Goal: Task Accomplishment & Management: Manage account settings

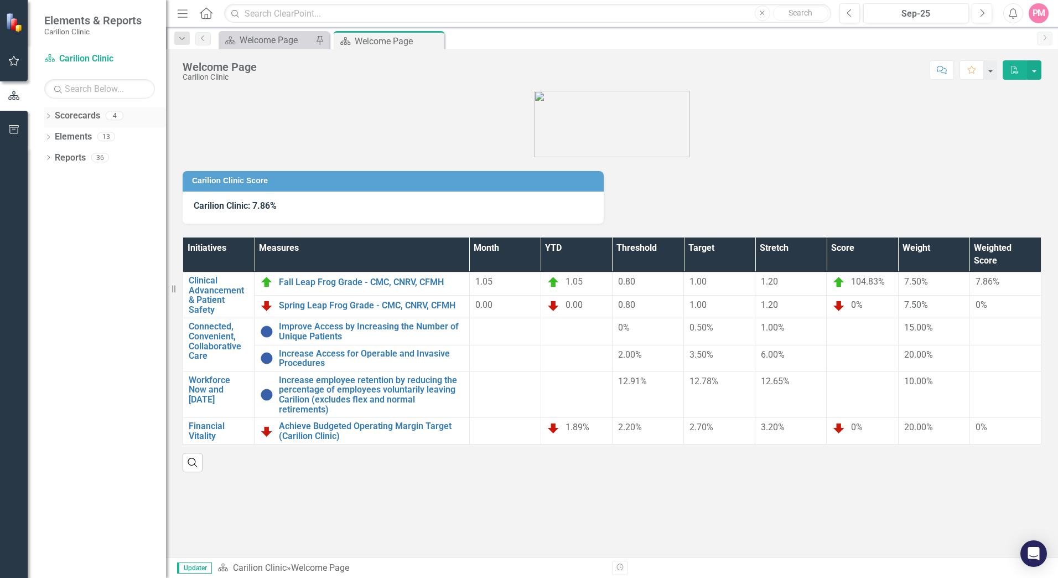
click at [48, 117] on icon "Dropdown" at bounding box center [48, 117] width 8 height 6
click at [58, 137] on icon "Dropdown" at bounding box center [54, 136] width 8 height 7
click at [68, 159] on icon "Dropdown" at bounding box center [65, 157] width 8 height 7
click at [90, 182] on link "Gastroenterology" at bounding box center [124, 179] width 83 height 13
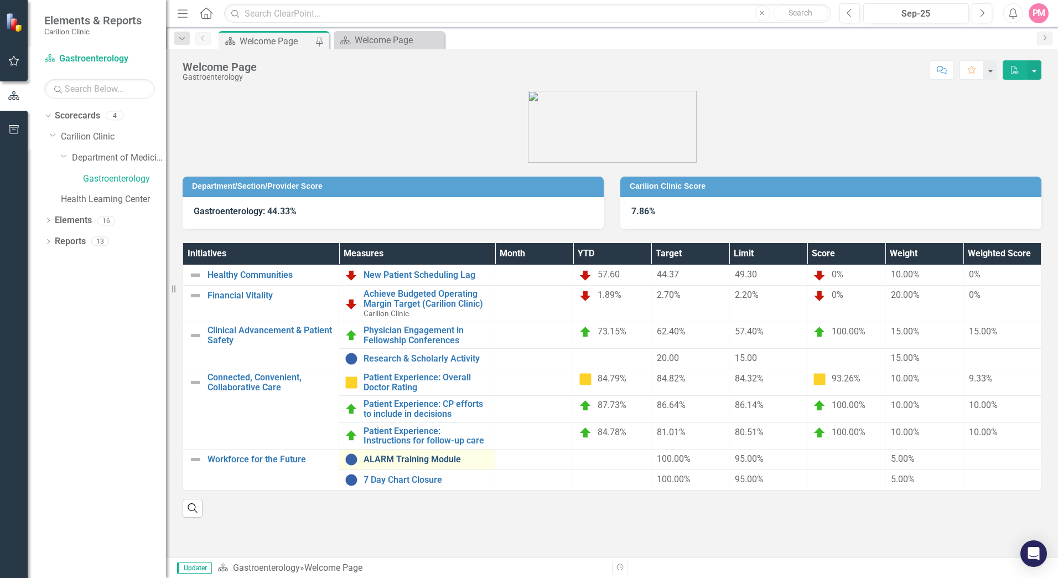
click at [413, 460] on link "ALARM Training Module" at bounding box center [427, 459] width 126 height 10
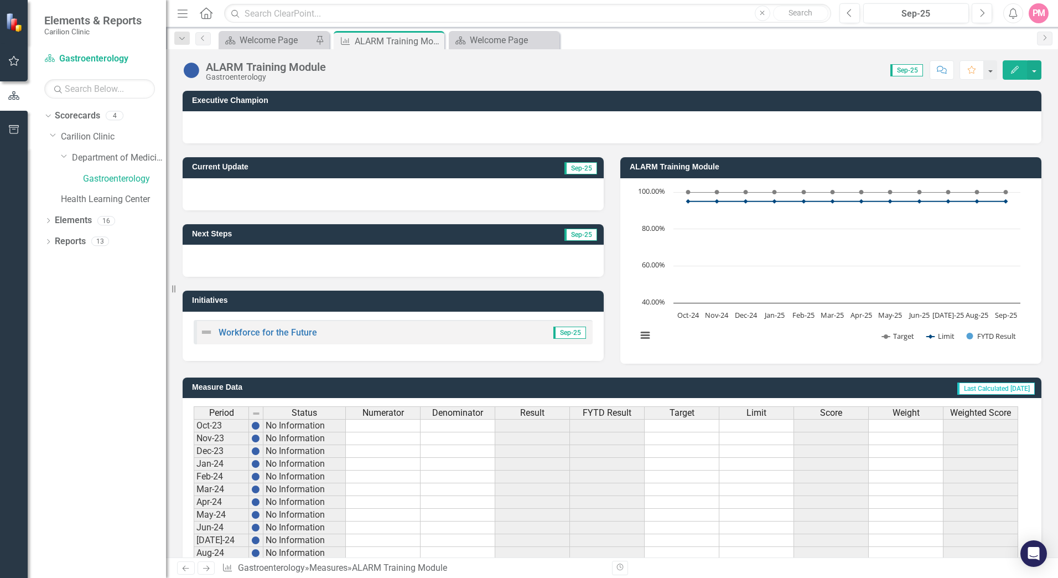
scroll to position [195, 0]
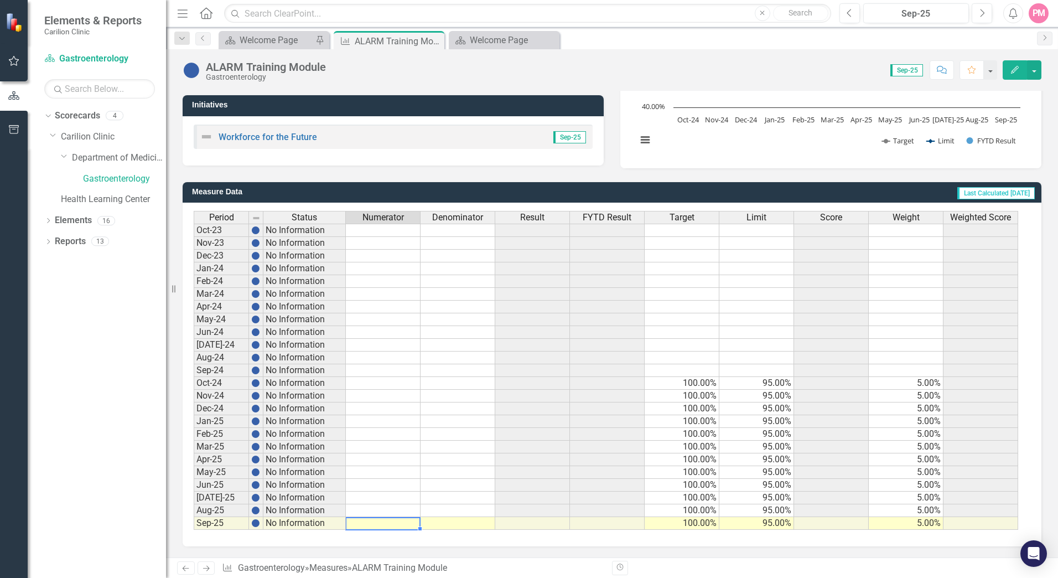
click at [390, 525] on td at bounding box center [383, 523] width 75 height 13
type textarea "95"
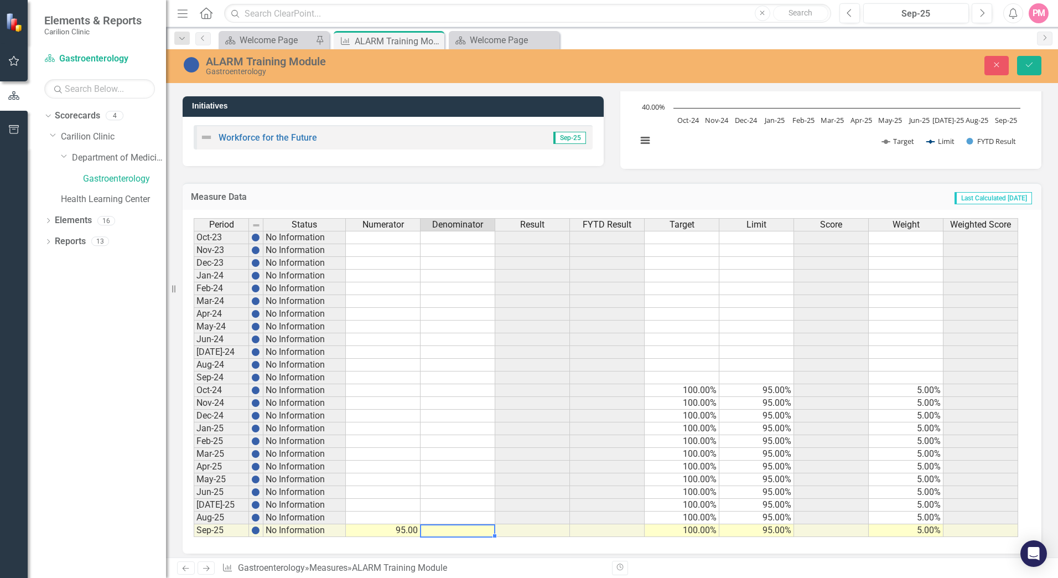
click at [392, 525] on td "95.00" at bounding box center [383, 530] width 75 height 13
click at [998, 67] on icon "Close" at bounding box center [997, 65] width 10 height 8
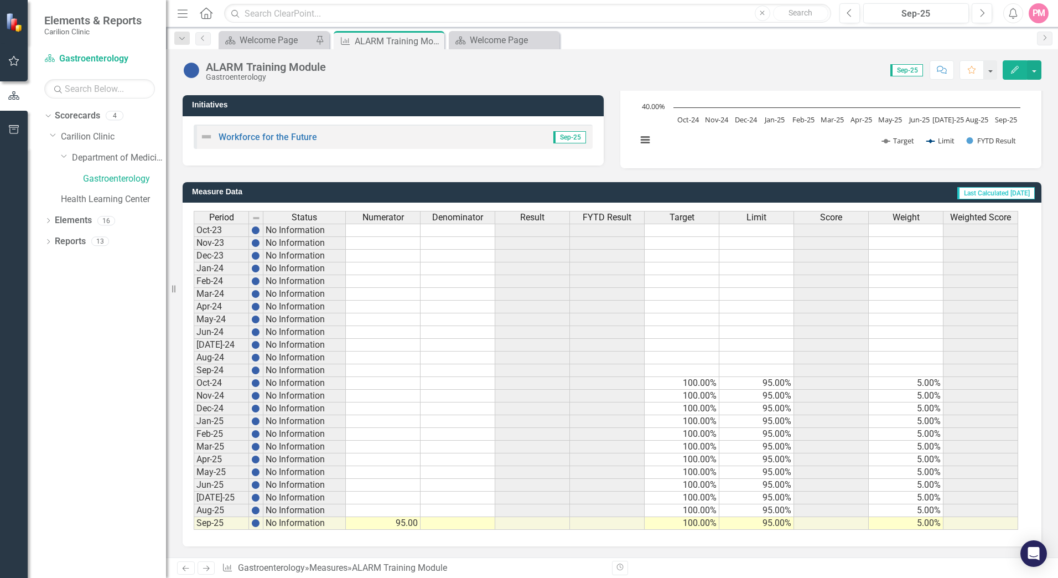
type textarea "95"
click at [292, 39] on div "Welcome Page" at bounding box center [276, 40] width 73 height 14
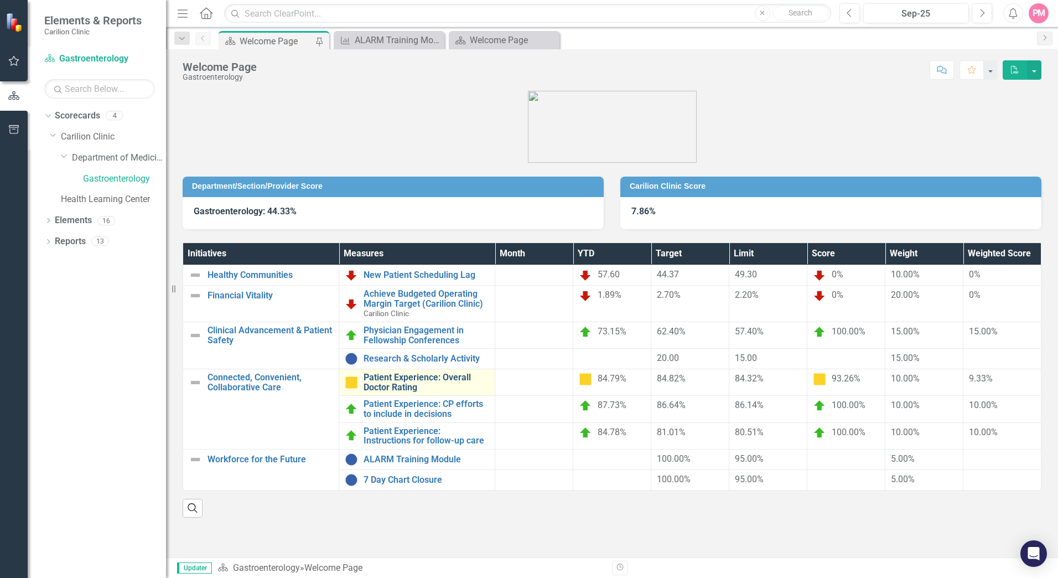
click at [405, 386] on link "Patient Experience: Overall Doctor Rating" at bounding box center [427, 381] width 126 height 19
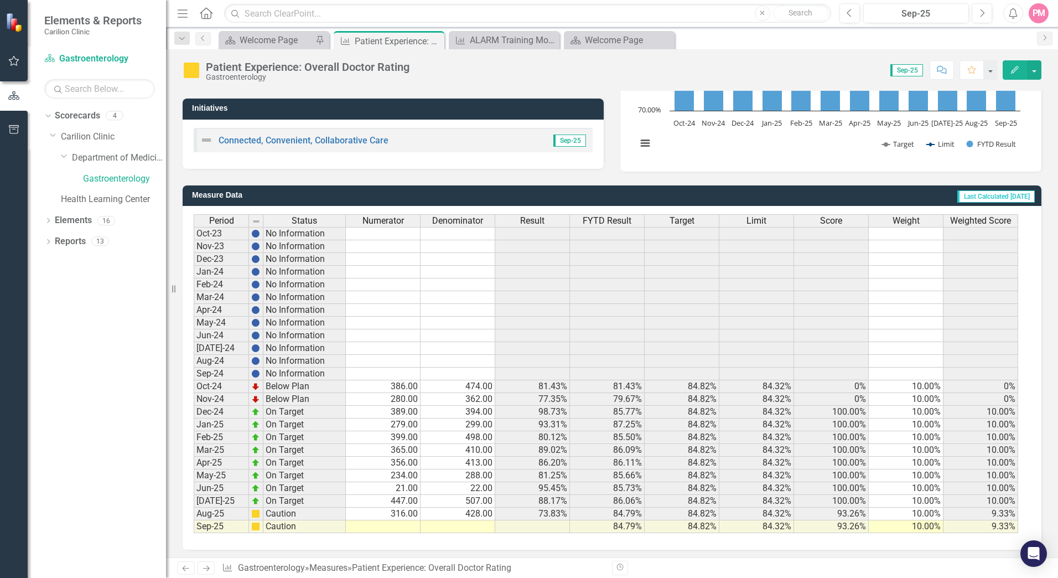
scroll to position [195, 0]
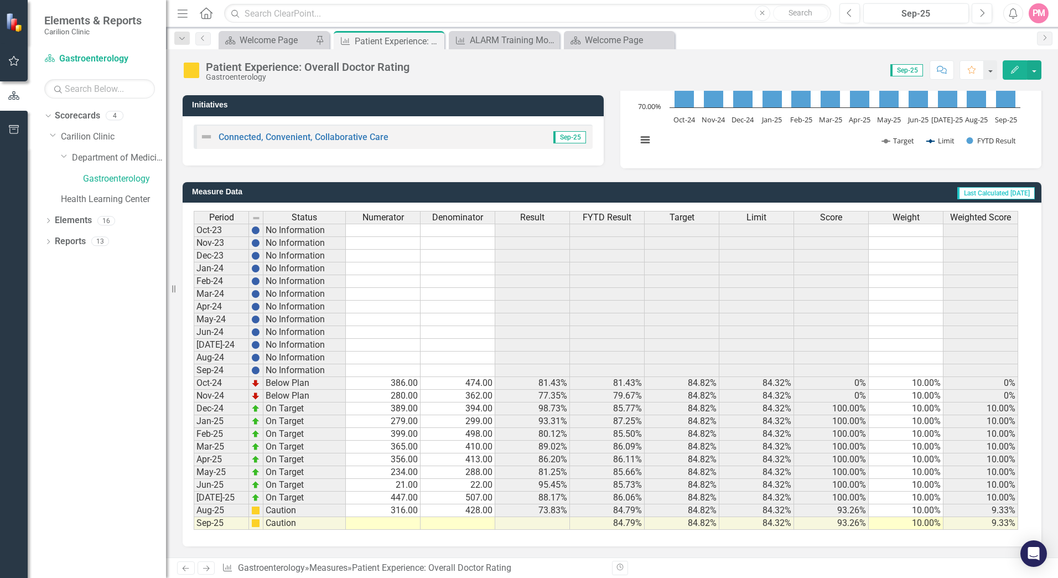
click at [399, 524] on td at bounding box center [383, 523] width 75 height 13
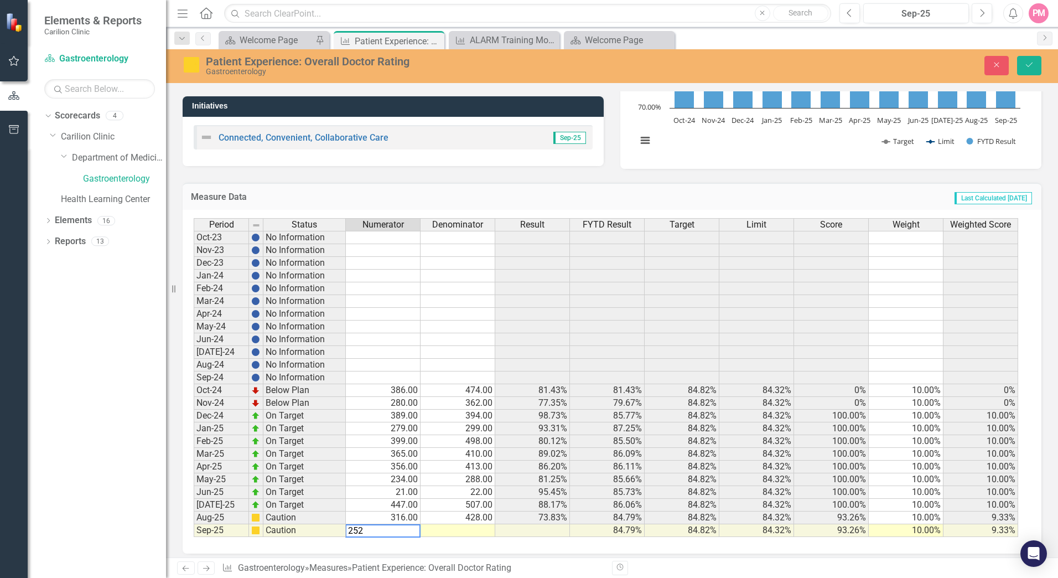
type textarea "252"
click at [454, 527] on td at bounding box center [458, 530] width 75 height 13
type textarea "271"
click at [1033, 68] on icon "Save" at bounding box center [1029, 65] width 10 height 8
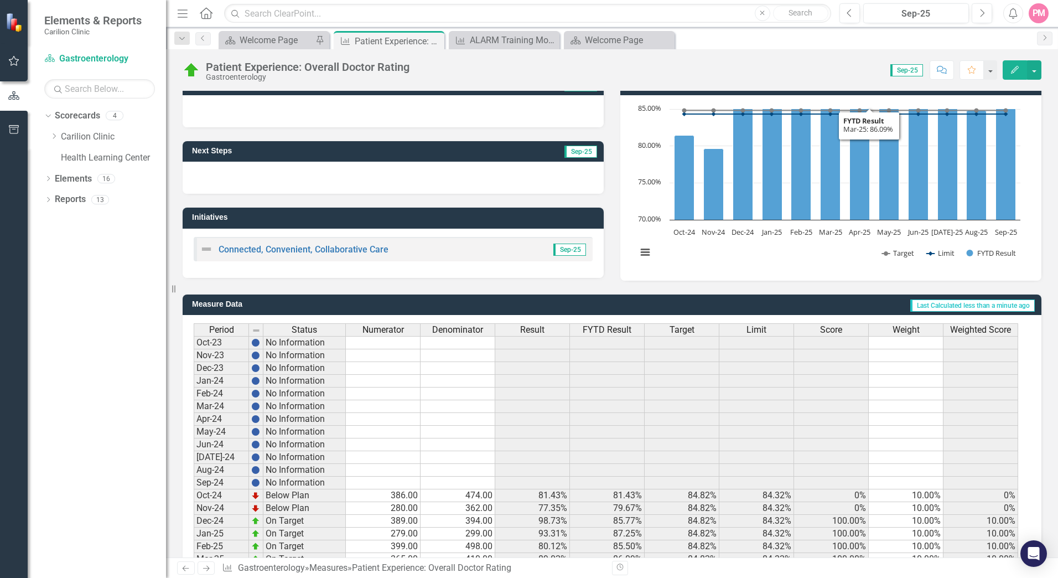
scroll to position [0, 0]
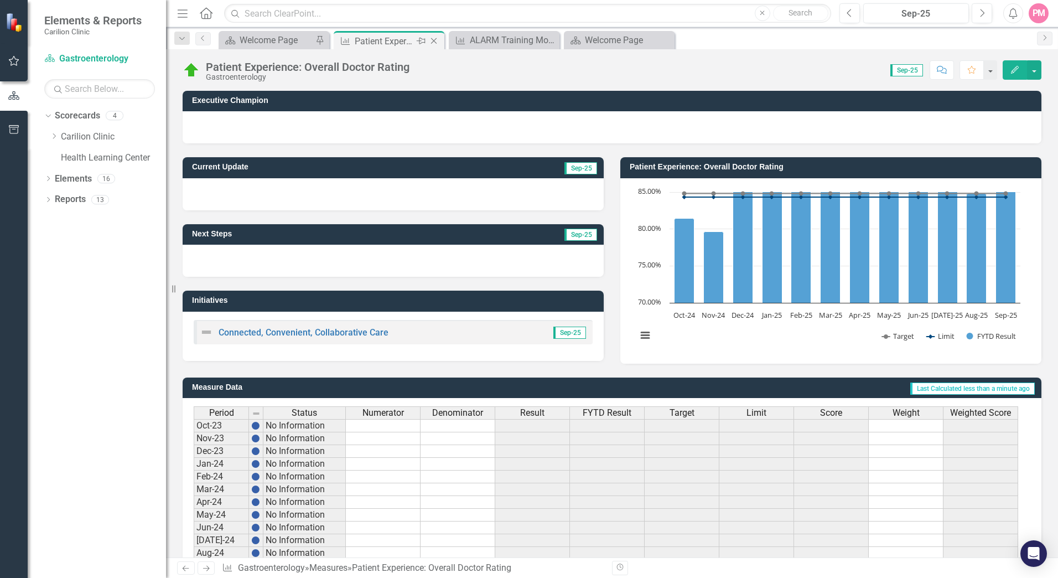
click at [432, 40] on icon "Close" at bounding box center [433, 41] width 11 height 9
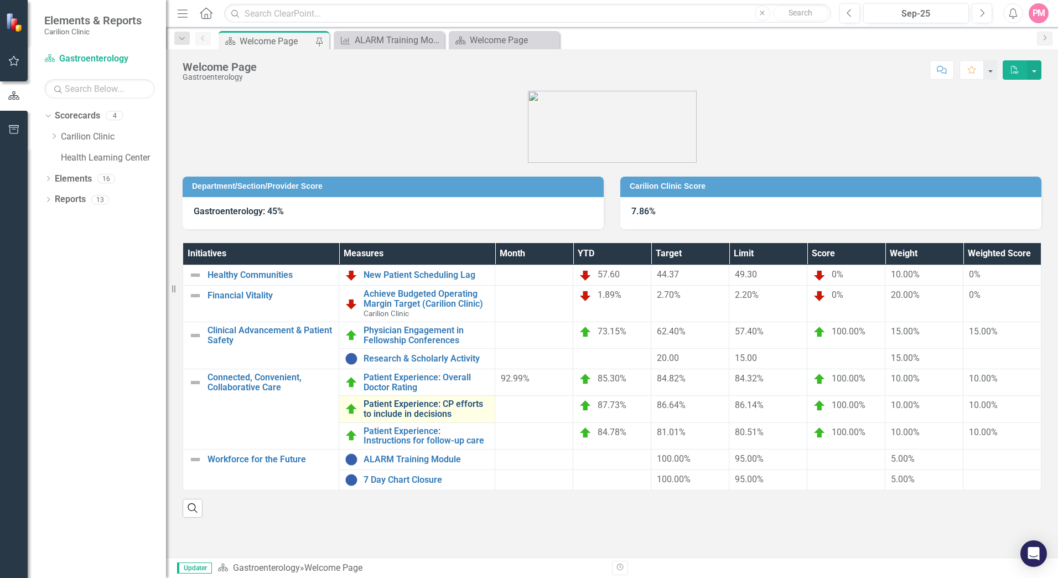
click at [409, 409] on link "Patient Experience: CP efforts to include in decisions" at bounding box center [427, 408] width 126 height 19
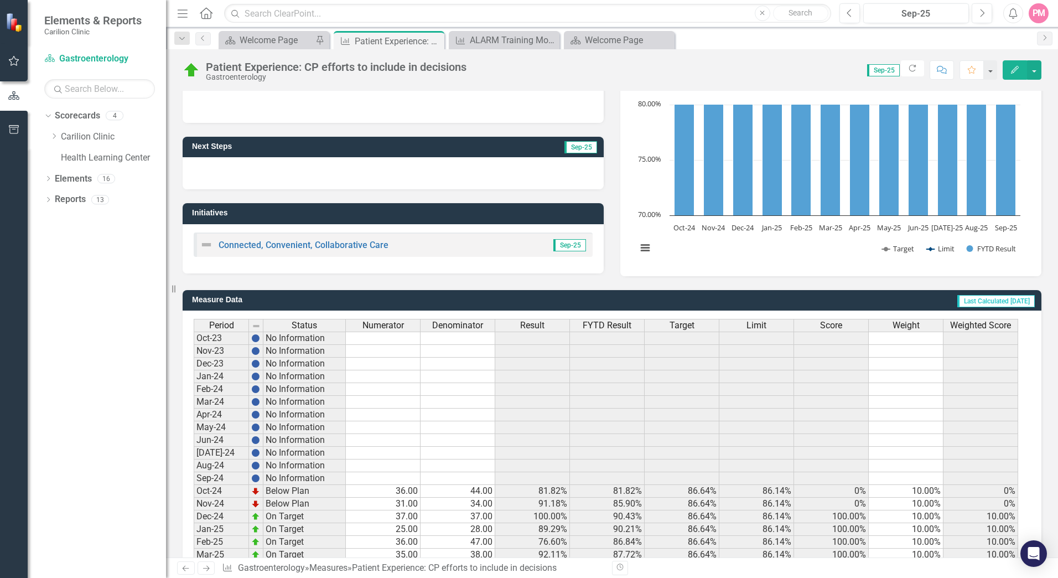
scroll to position [195, 0]
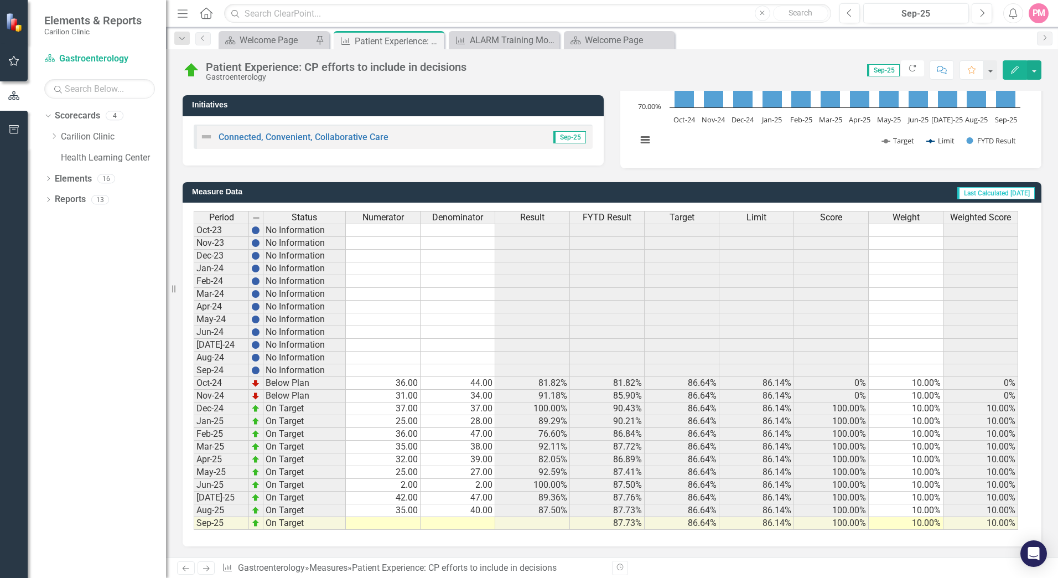
click at [400, 526] on td at bounding box center [383, 523] width 75 height 13
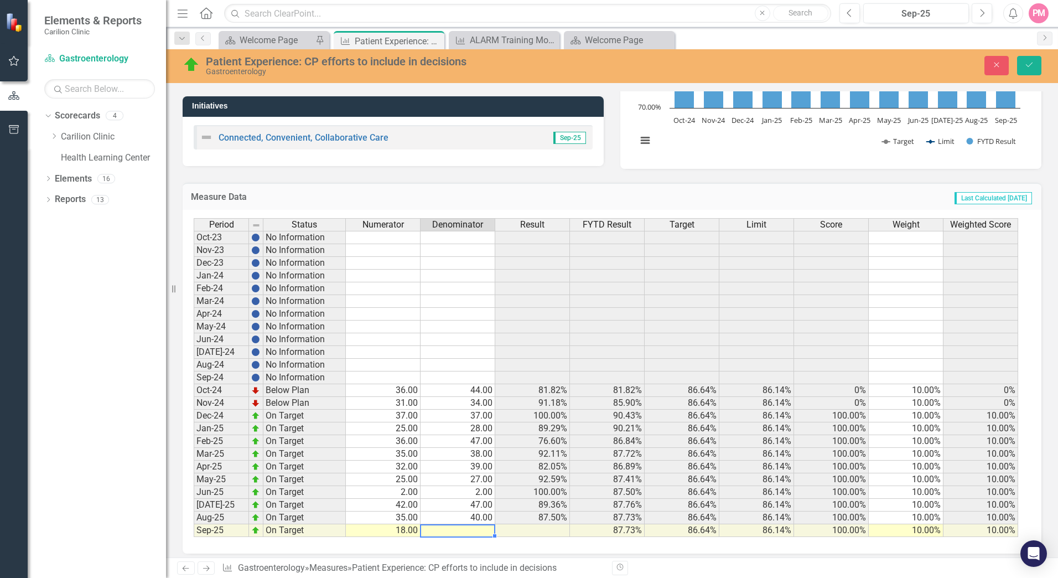
click at [464, 527] on td at bounding box center [458, 530] width 75 height 13
type textarea "26"
click at [1029, 70] on button "Save" at bounding box center [1029, 65] width 24 height 19
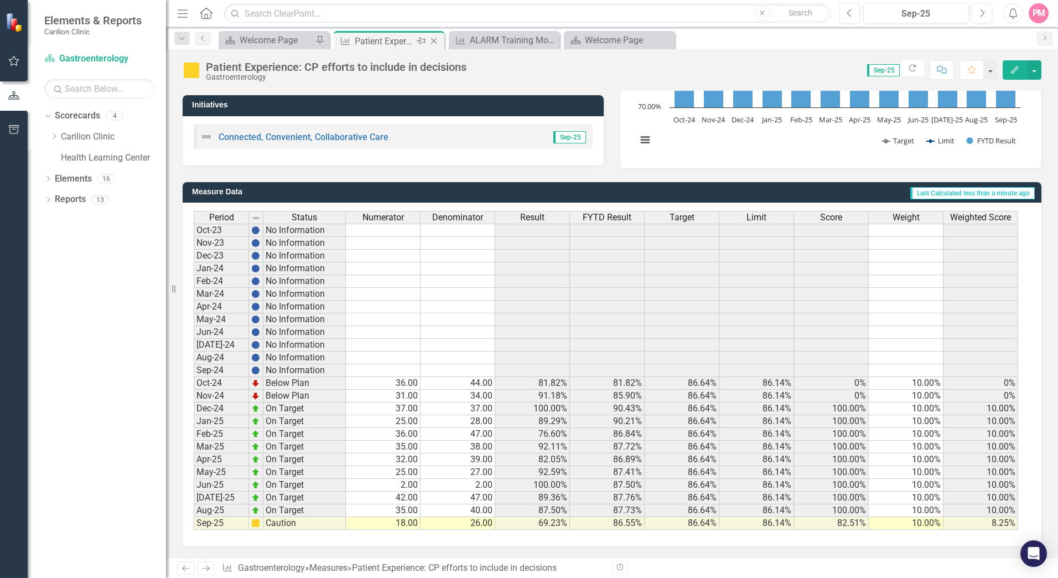
click at [437, 43] on icon "Close" at bounding box center [433, 41] width 11 height 9
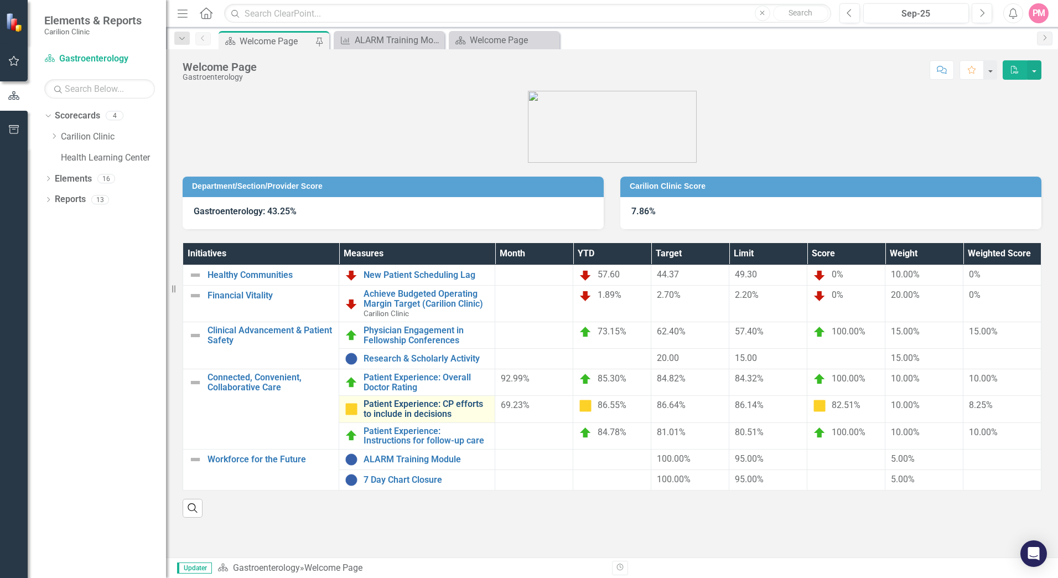
click at [405, 406] on link "Patient Experience: CP efforts to include in decisions" at bounding box center [427, 408] width 126 height 19
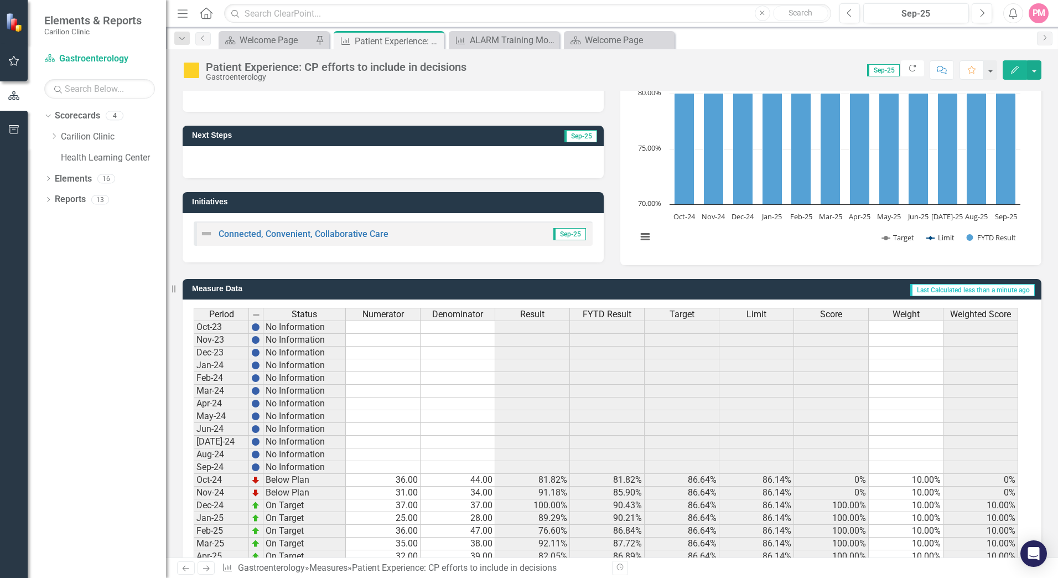
scroll to position [195, 0]
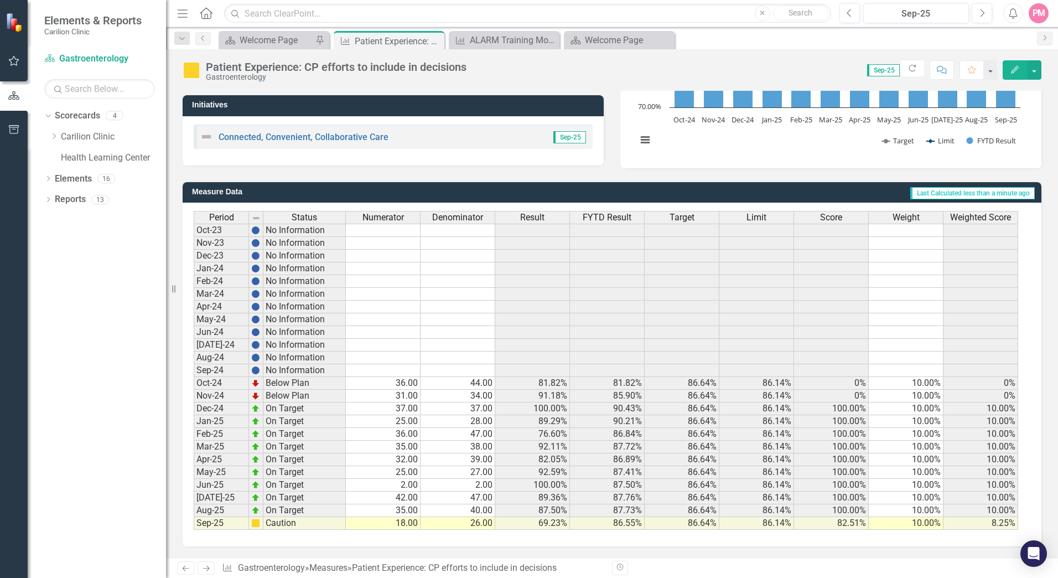
click at [410, 526] on td "18.00" at bounding box center [383, 523] width 75 height 13
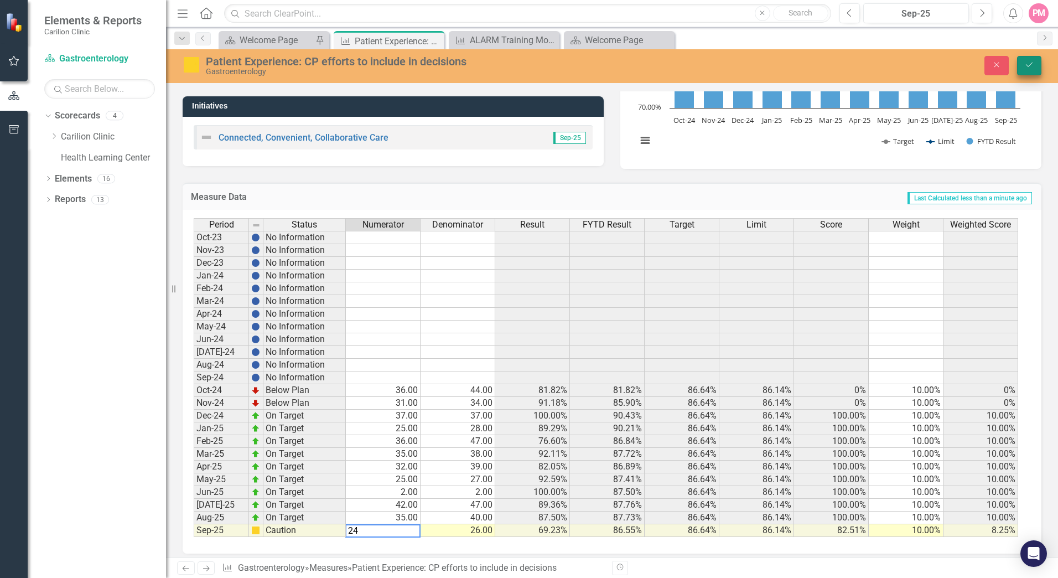
type textarea "24"
click at [1035, 61] on button "Save" at bounding box center [1029, 65] width 24 height 19
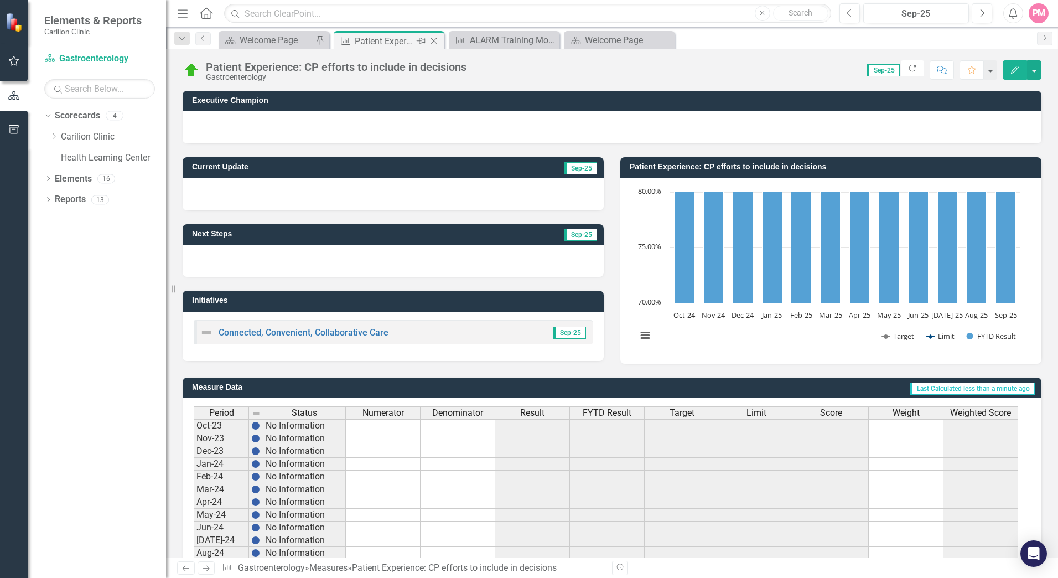
click at [436, 42] on icon "Close" at bounding box center [433, 41] width 11 height 9
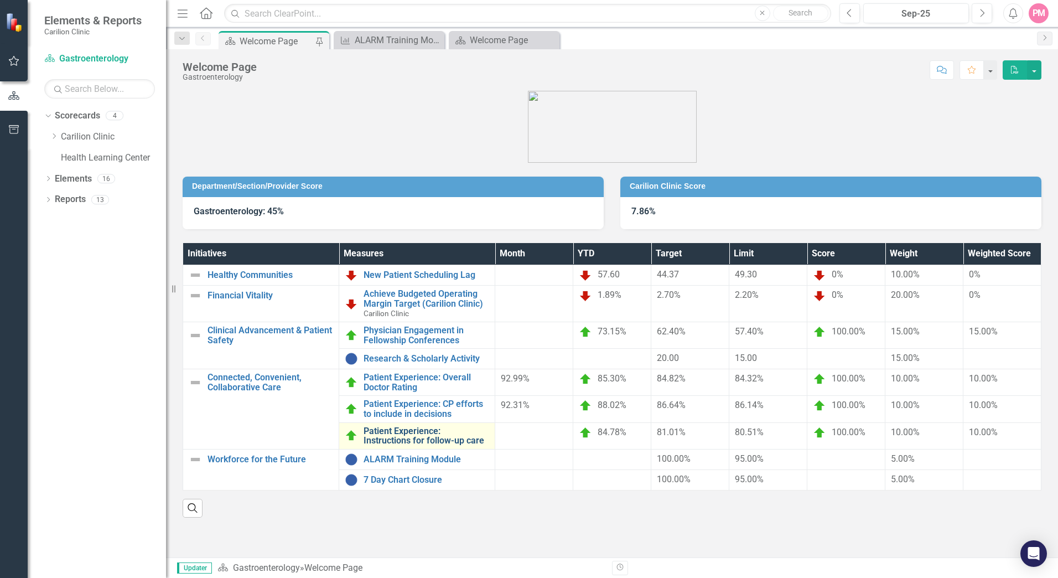
click at [393, 434] on link "Patient Experience: Instructions for follow-up care" at bounding box center [427, 435] width 126 height 19
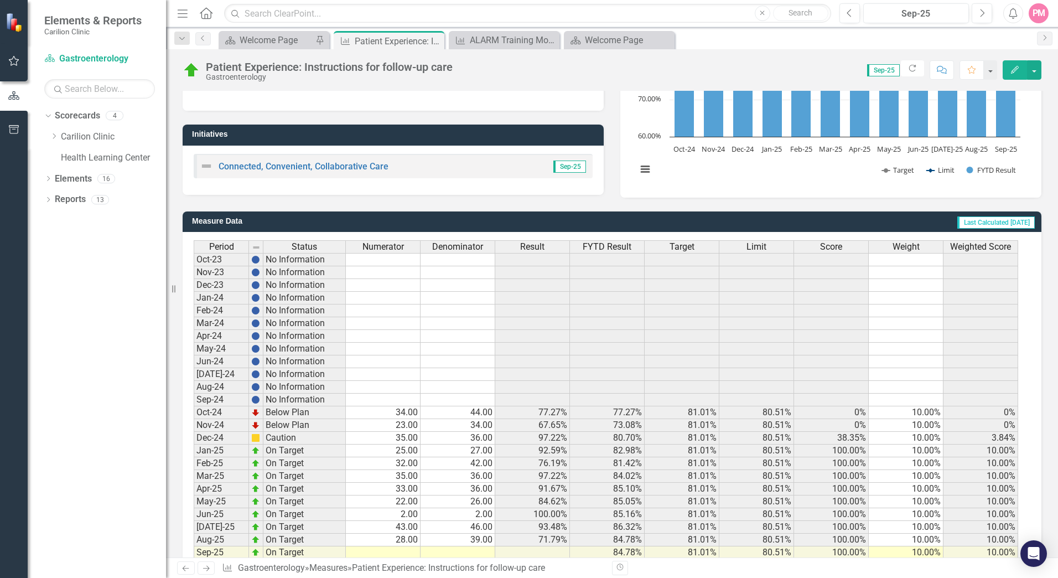
scroll to position [195, 0]
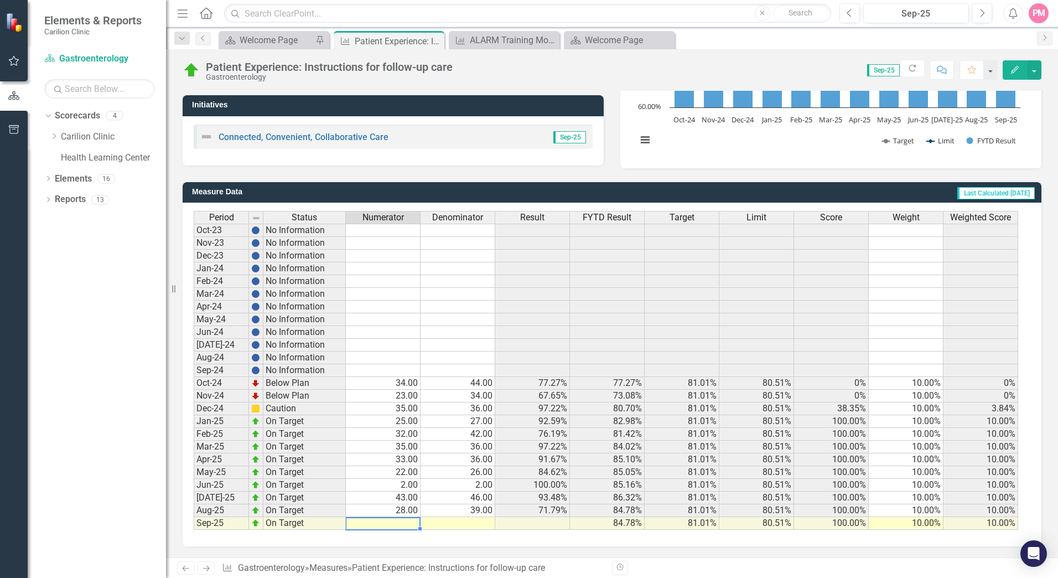
click at [401, 525] on td at bounding box center [383, 523] width 75 height 13
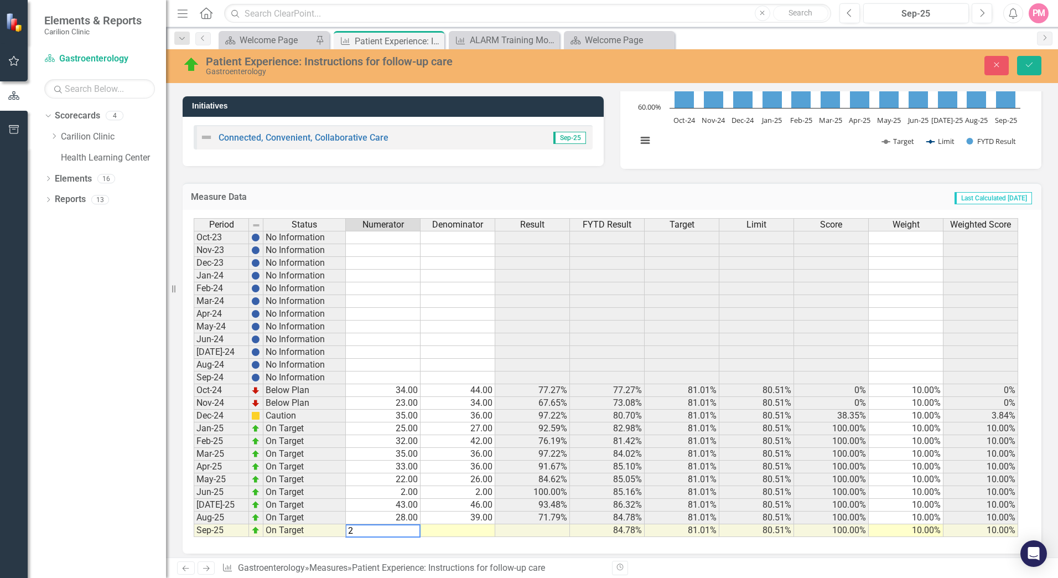
type textarea "20"
type textarea "22"
click at [1030, 65] on icon "Save" at bounding box center [1029, 65] width 10 height 8
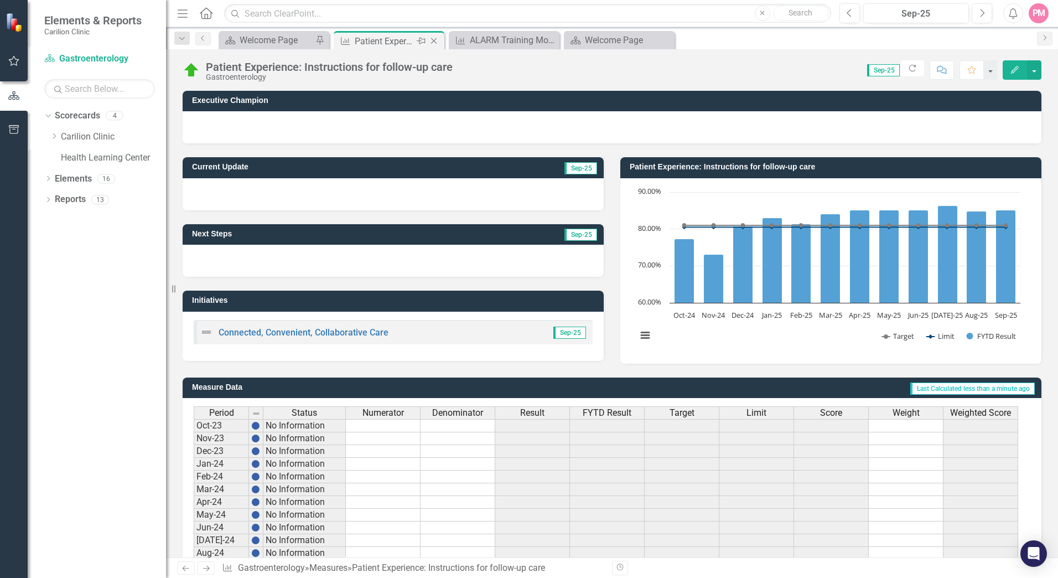
click at [431, 38] on icon "Close" at bounding box center [433, 41] width 11 height 9
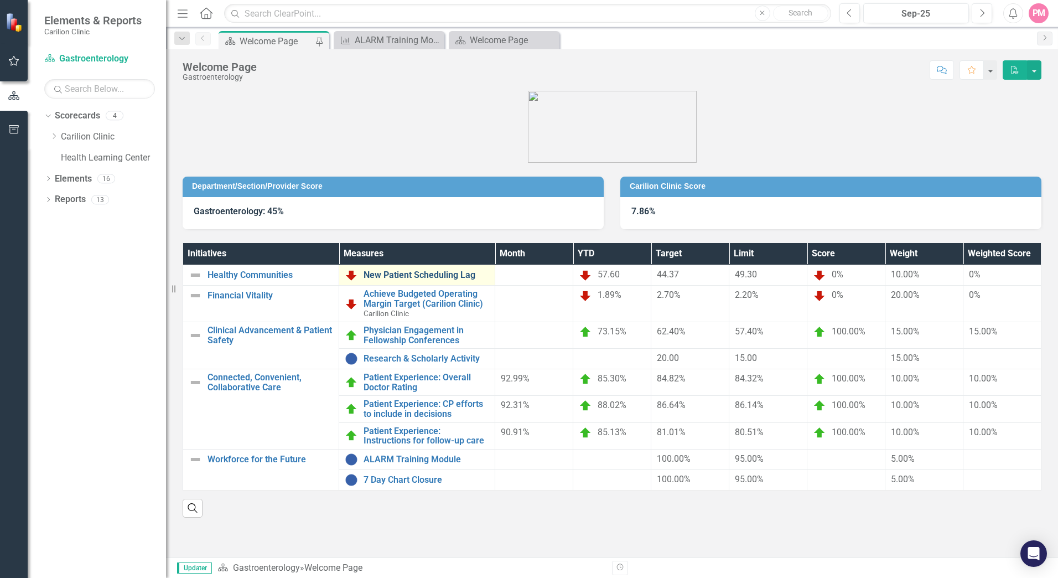
click at [399, 274] on link "New Patient Scheduling Lag" at bounding box center [427, 275] width 126 height 10
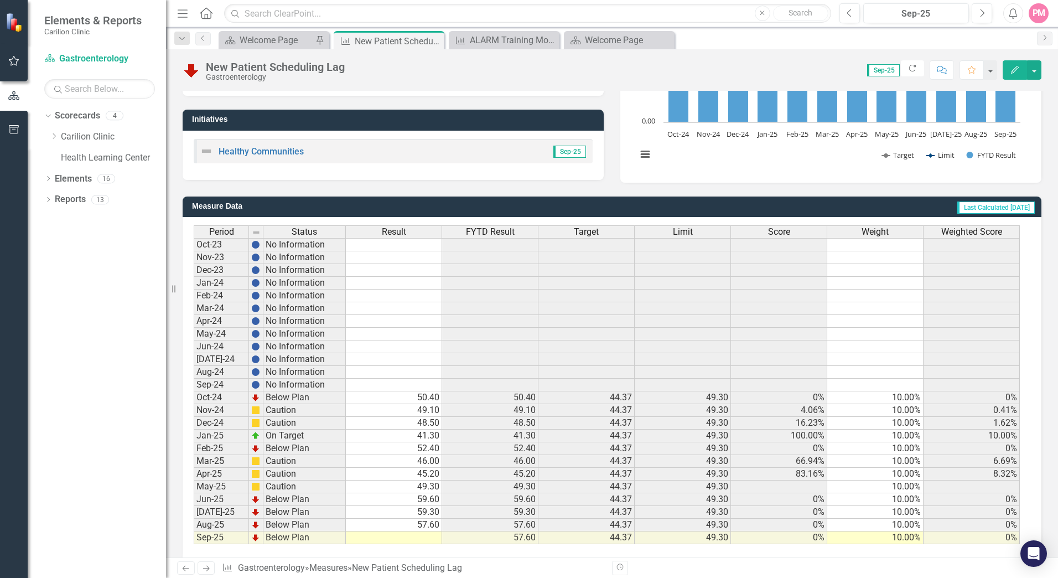
scroll to position [195, 0]
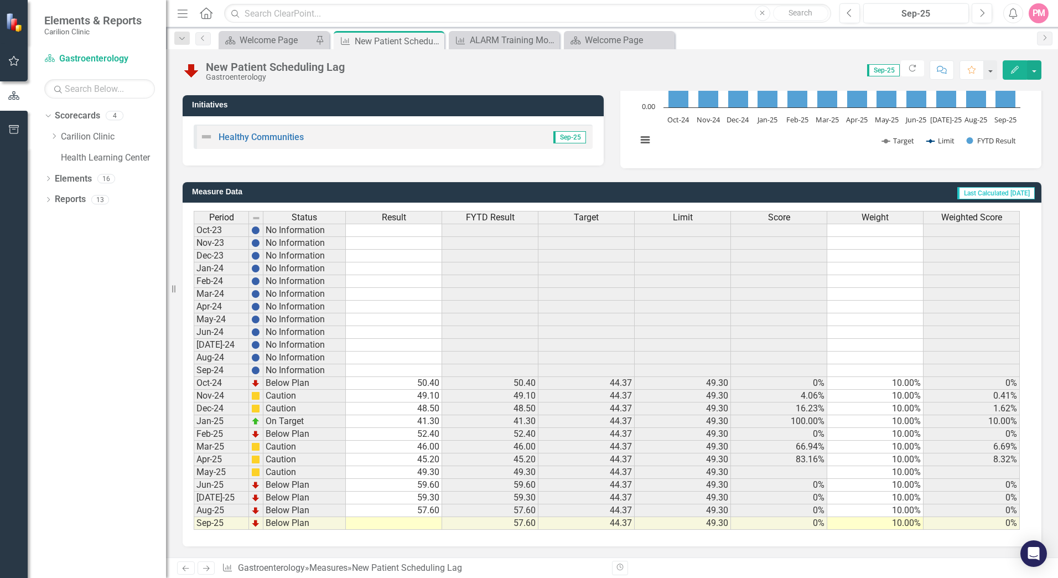
click at [425, 527] on td at bounding box center [394, 523] width 96 height 13
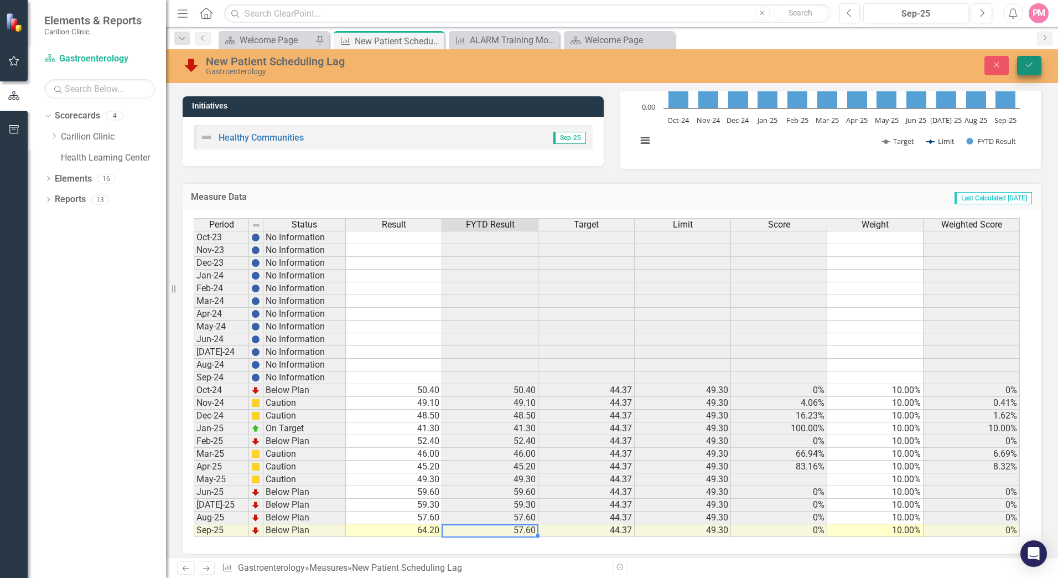
type textarea "64.2"
click at [1026, 66] on icon "Save" at bounding box center [1029, 65] width 10 height 8
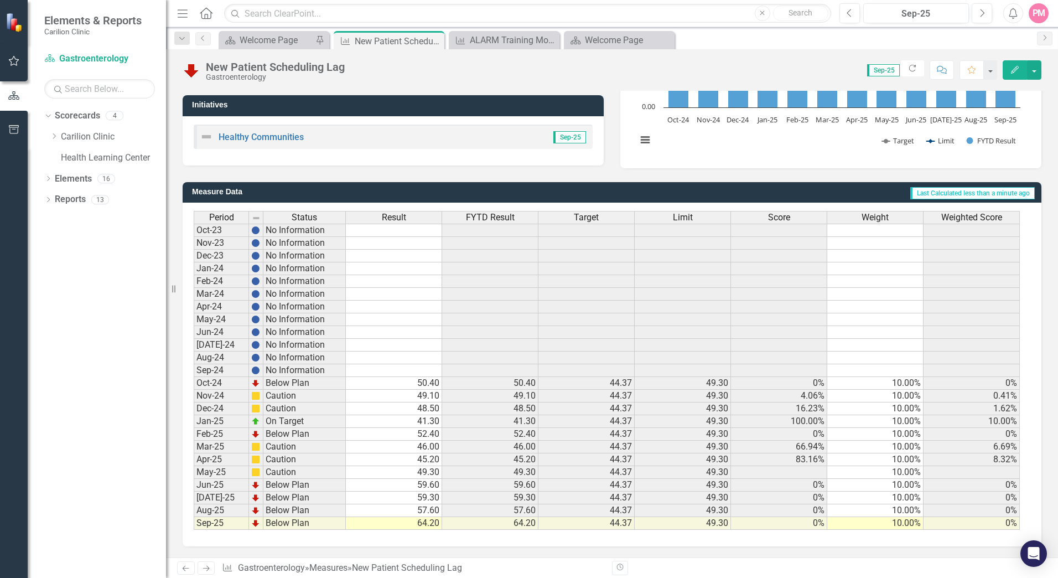
scroll to position [0, 0]
